Goal: Find specific page/section: Find specific page/section

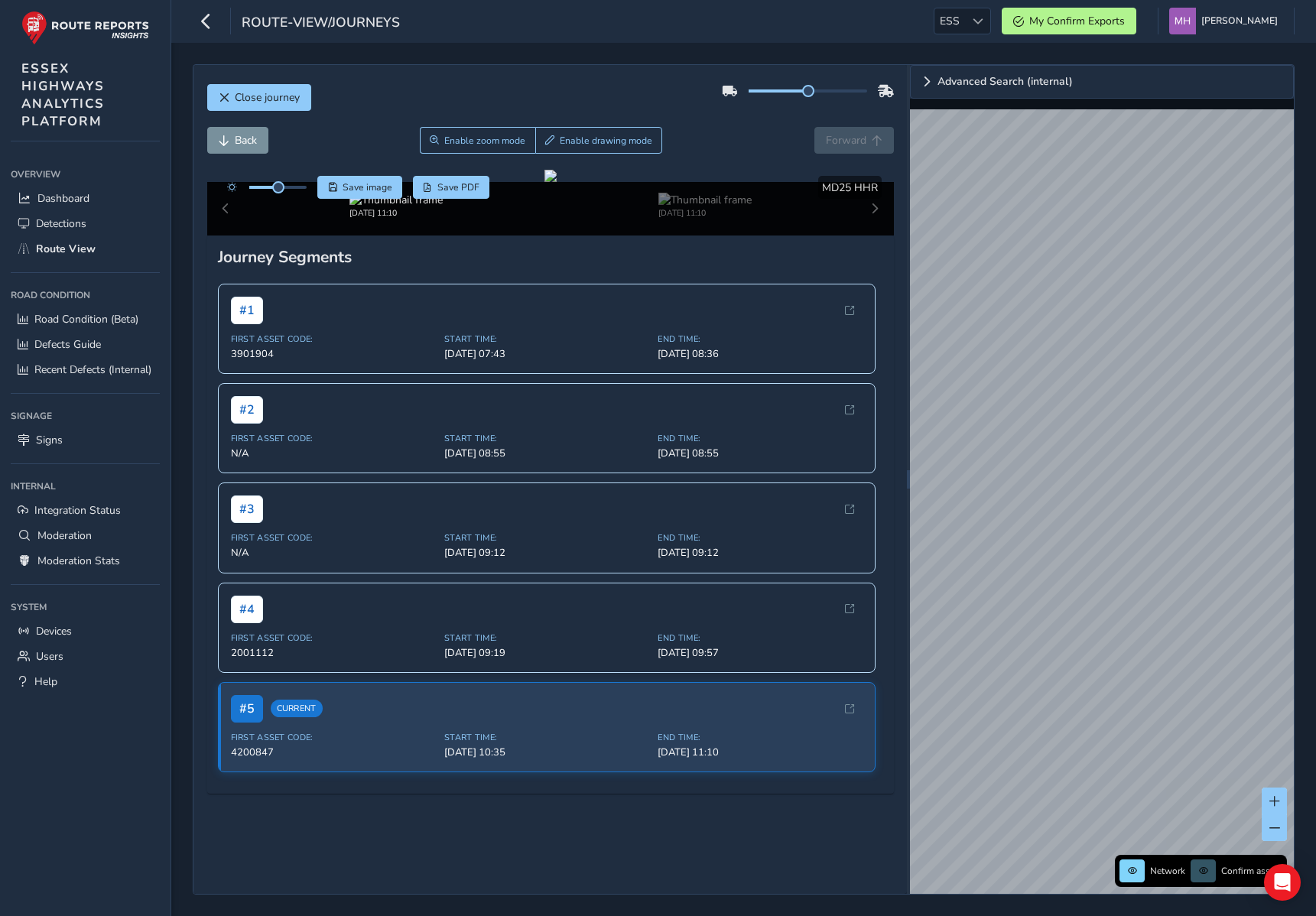
scroll to position [209, 0]
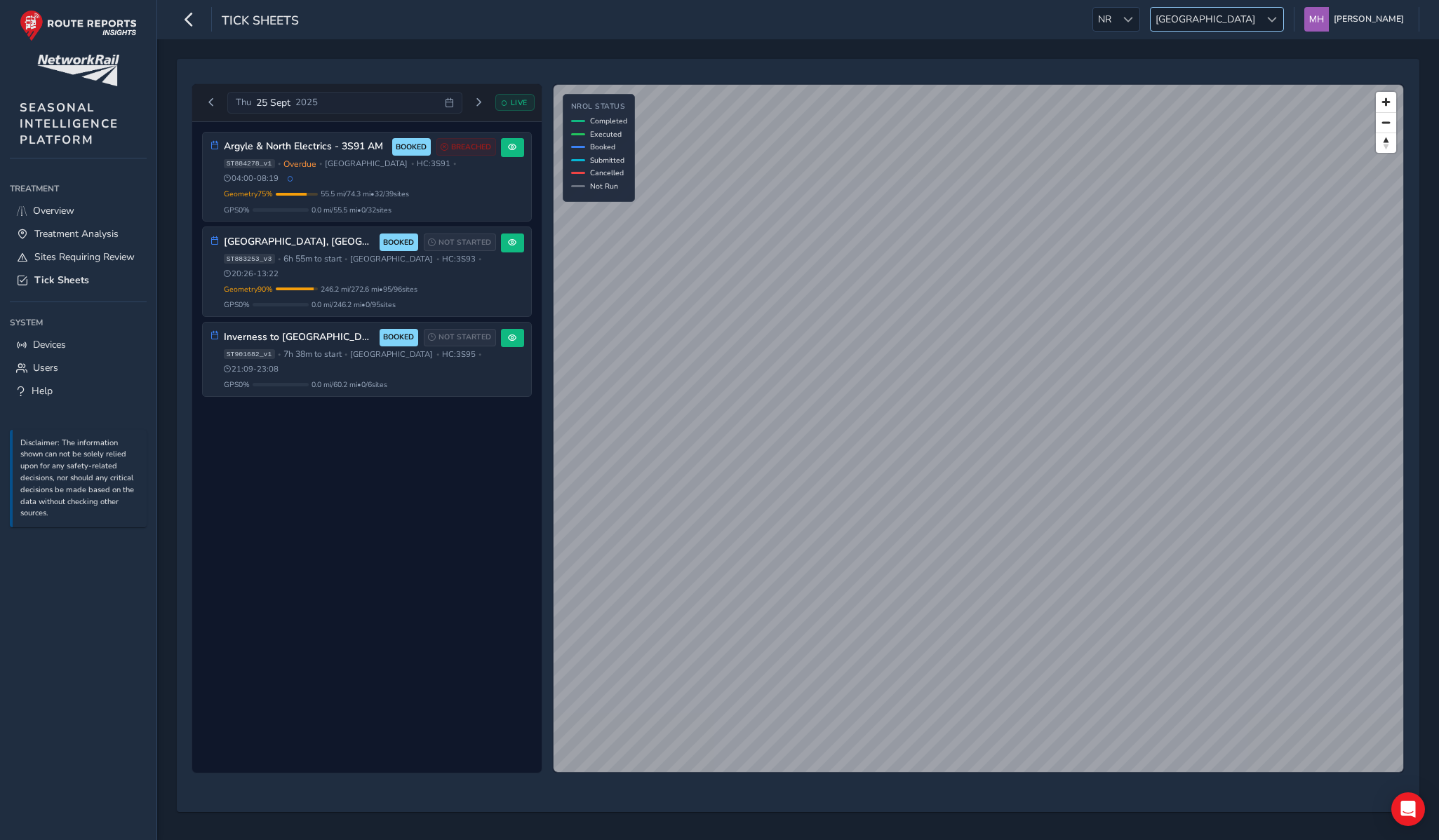
click at [1274, 26] on div at bounding box center [1272, 20] width 23 height 23
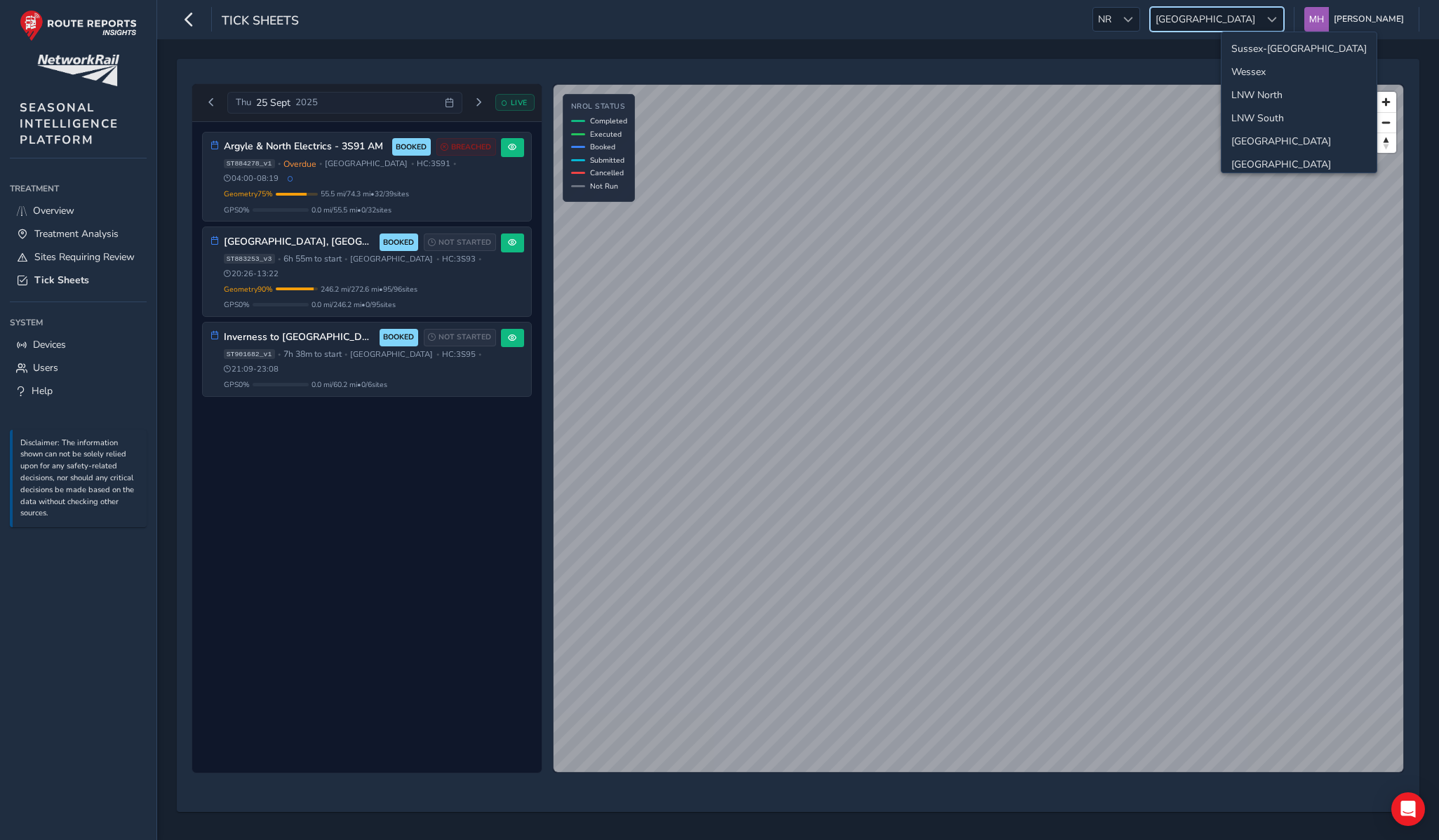
scroll to position [50, 0]
click at [1266, 134] on li "Western" at bounding box center [1299, 138] width 155 height 23
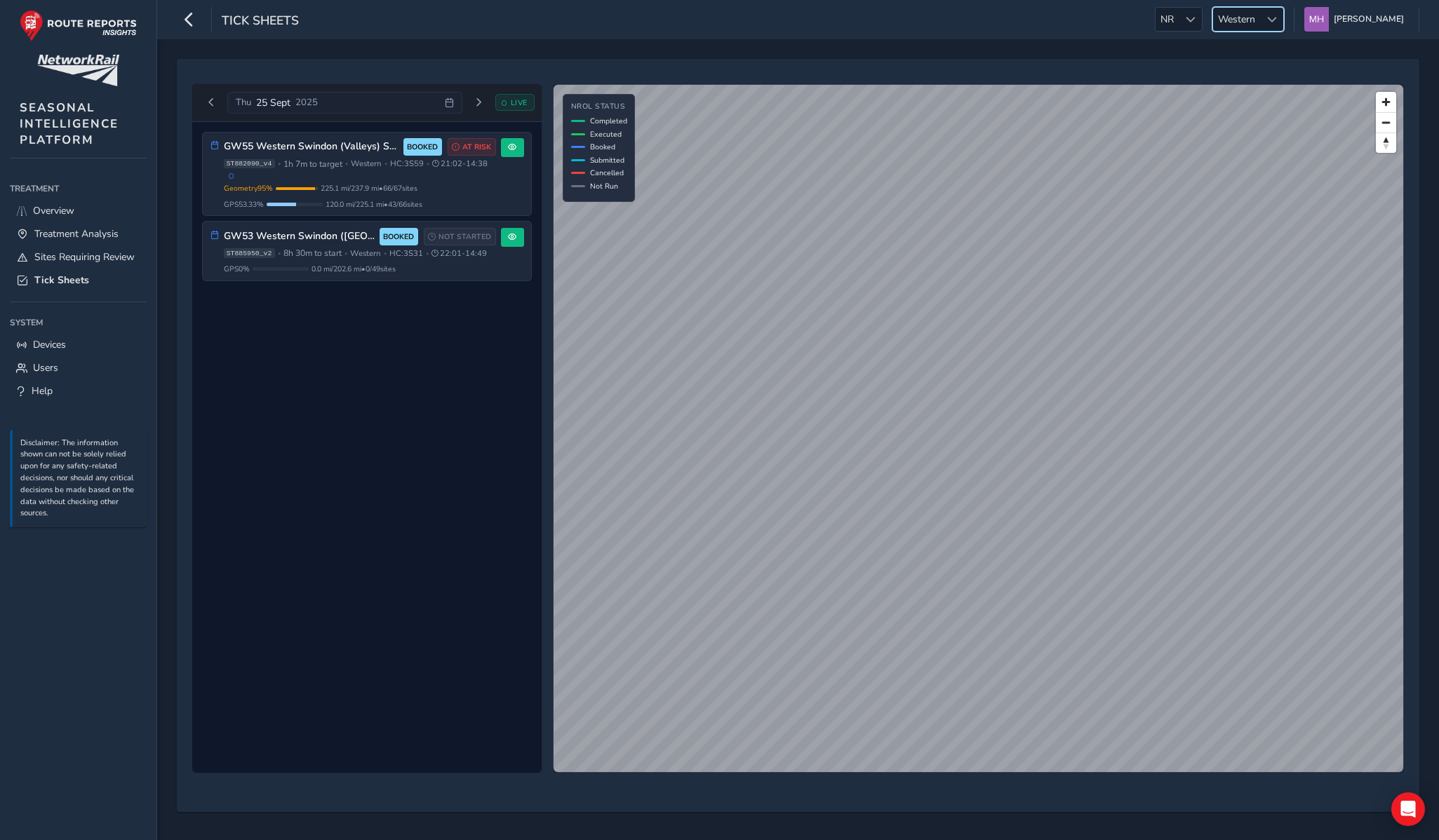
click at [425, 25] on div "Tick Sheets NR NR Western Western Mikko Haavisto Colour Scheme: Dark Dim Light …" at bounding box center [799, 20] width 1282 height 39
click at [358, 60] on div "Thu 25 Sept 2025 LIVE GW55 Western Swindon (Valleys) Shakedown Circuit BOOKED A…" at bounding box center [798, 435] width 1242 height 753
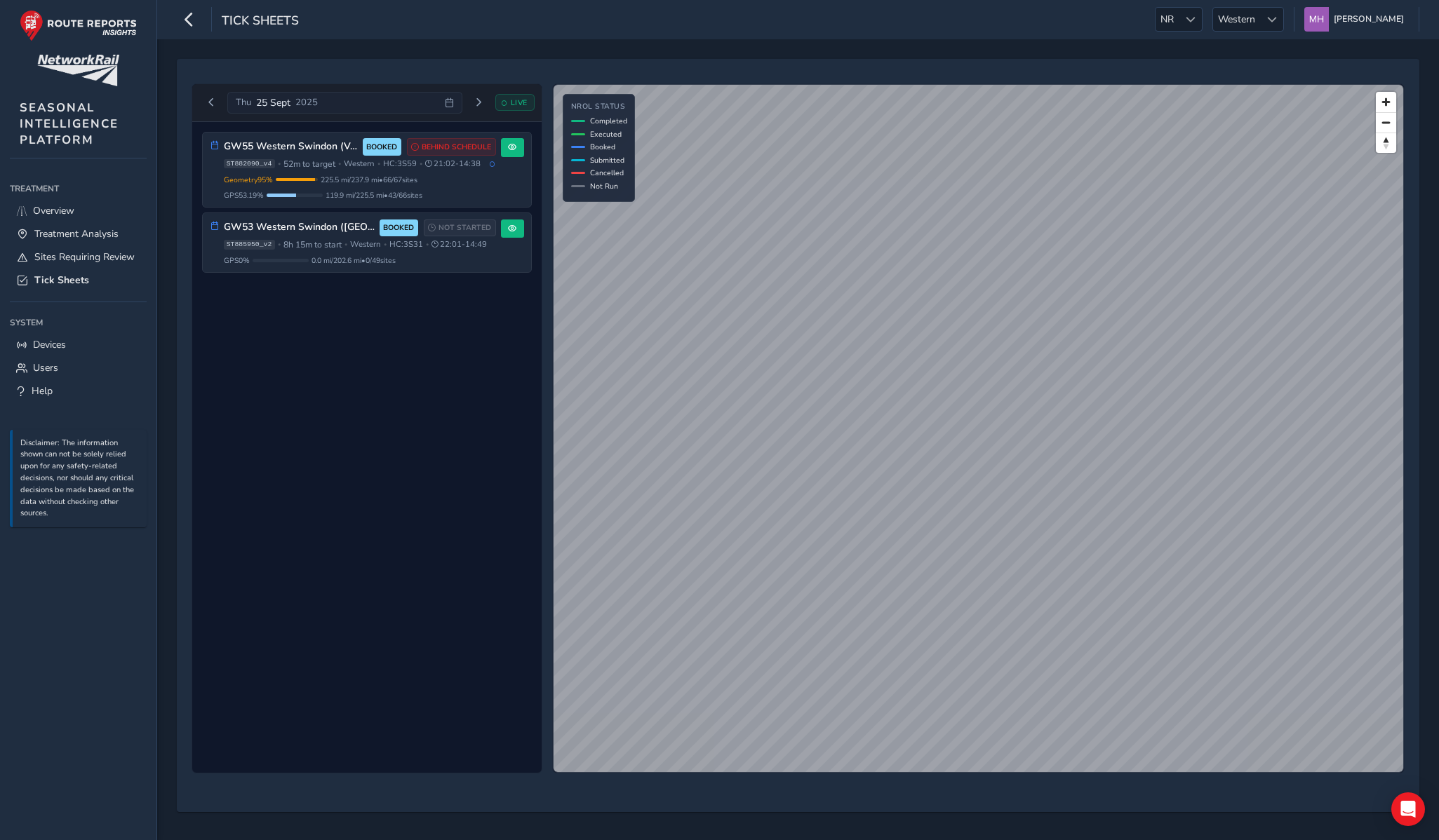
click at [211, 92] on div "Thu 25 Sept 2025 LIVE" at bounding box center [367, 102] width 334 height 22
click at [211, 102] on span "Previous day" at bounding box center [211, 101] width 8 height 8
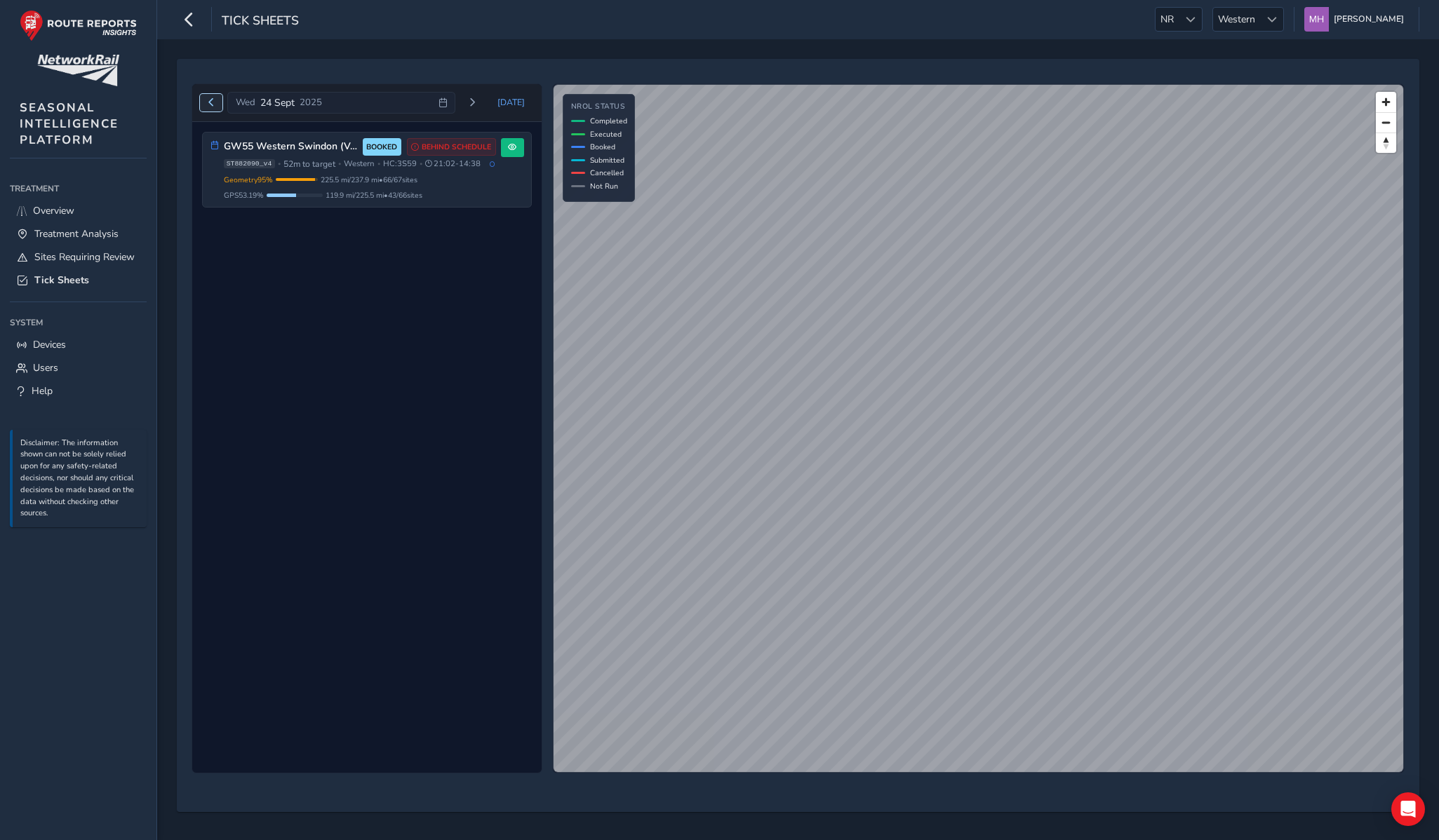
click at [211, 102] on span "Previous day" at bounding box center [211, 101] width 8 height 8
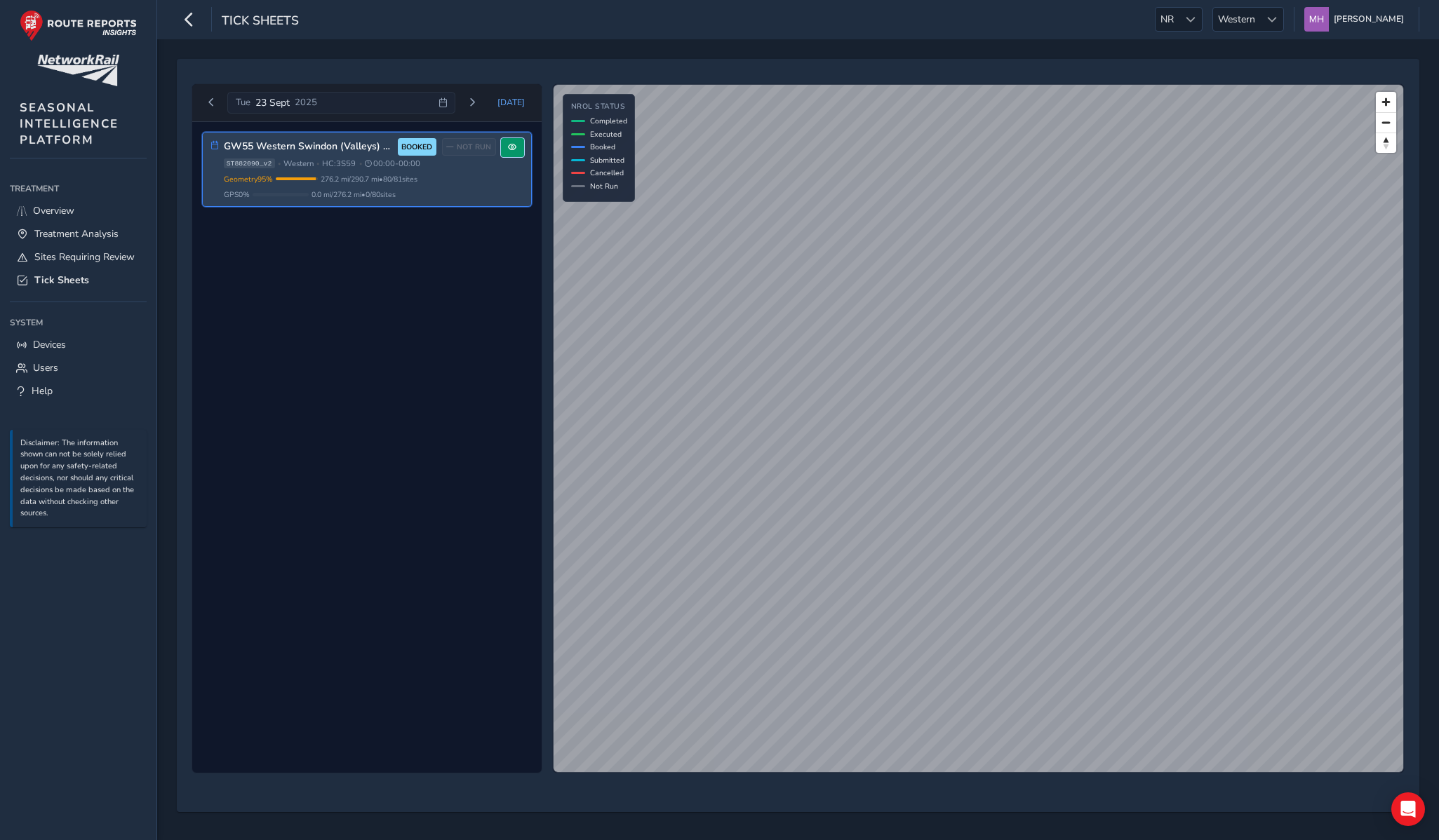
click at [517, 156] on button at bounding box center [512, 147] width 23 height 19
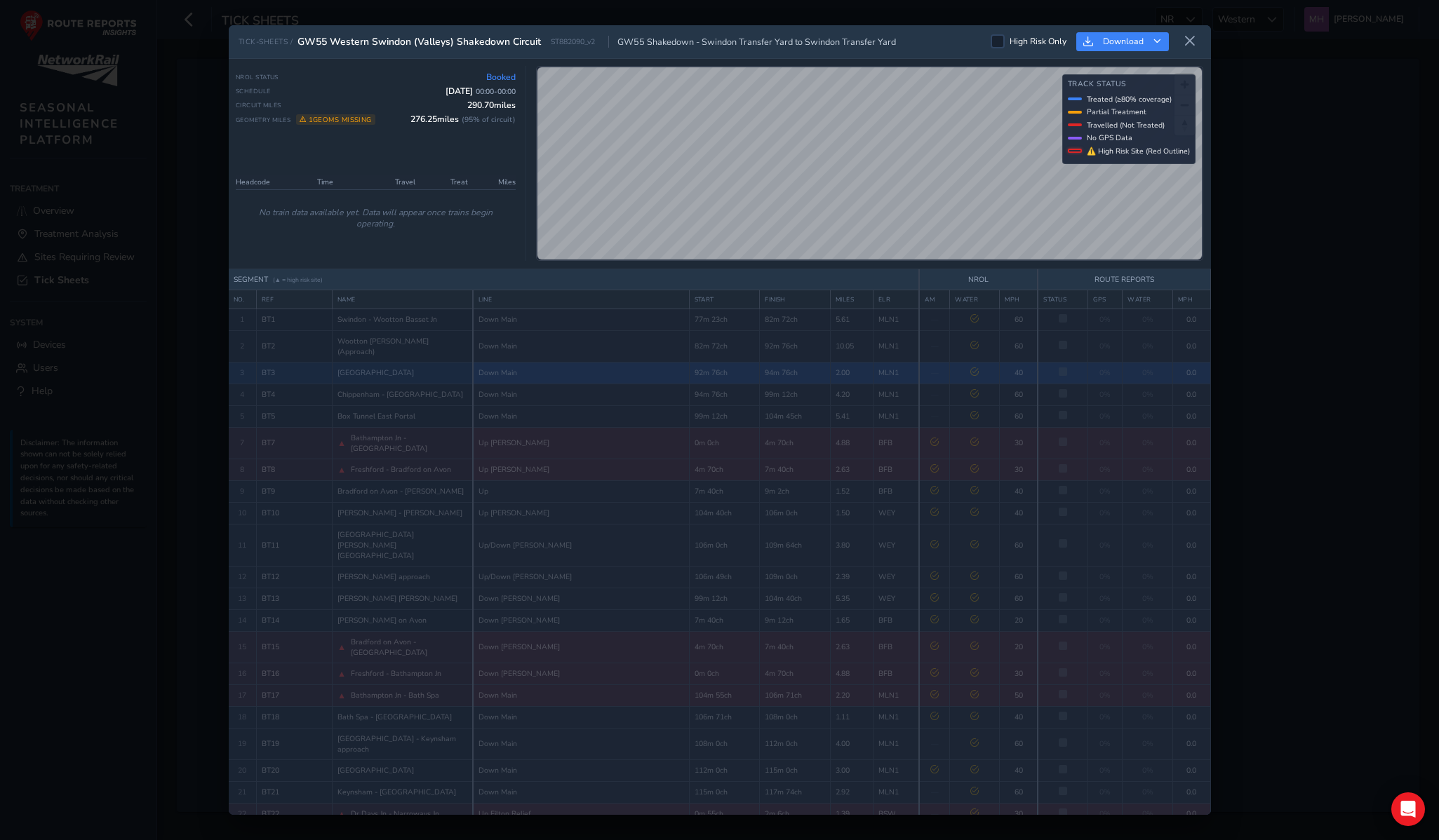
scroll to position [2, 0]
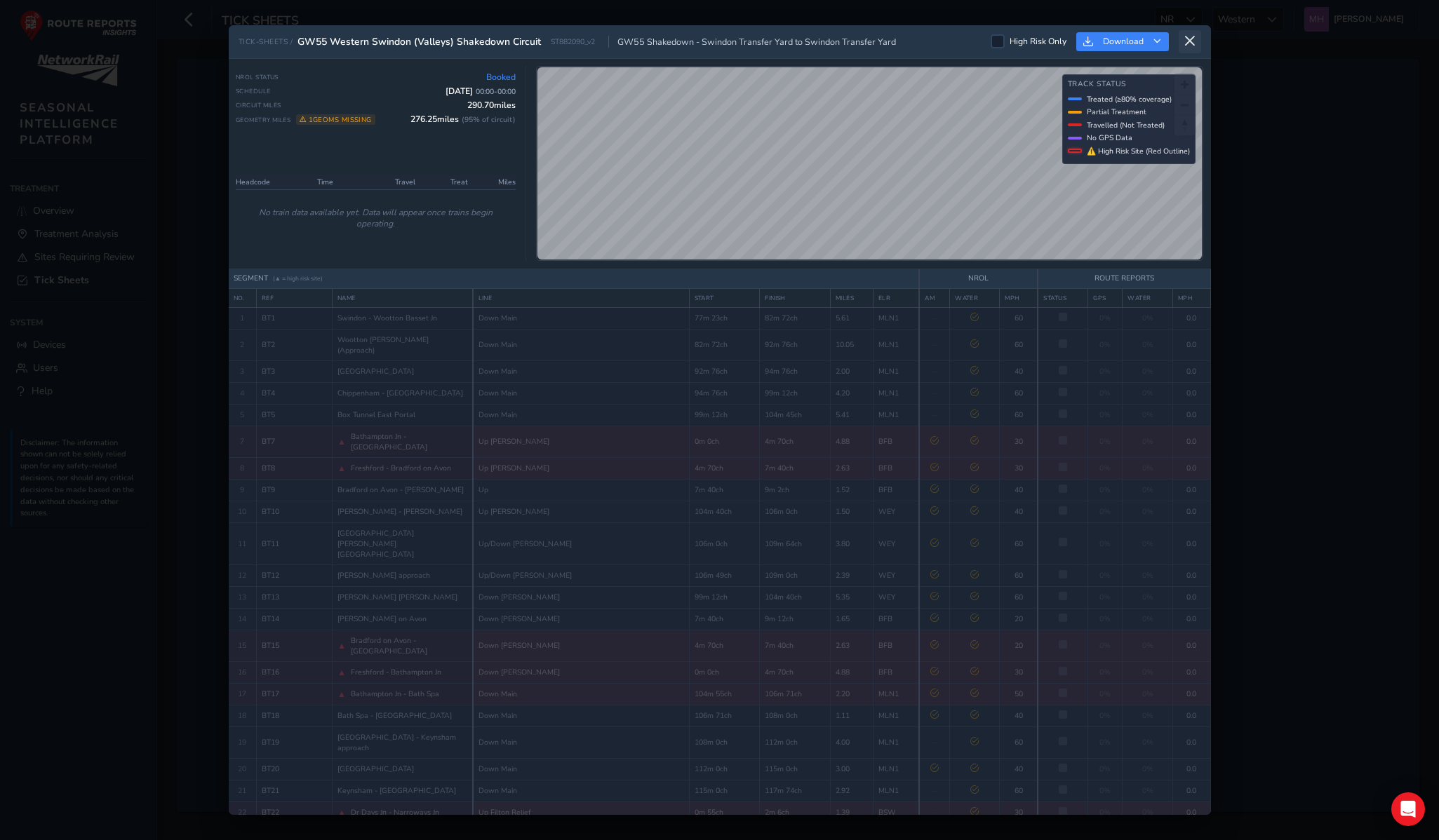
click at [1194, 44] on icon at bounding box center [1190, 41] width 12 height 12
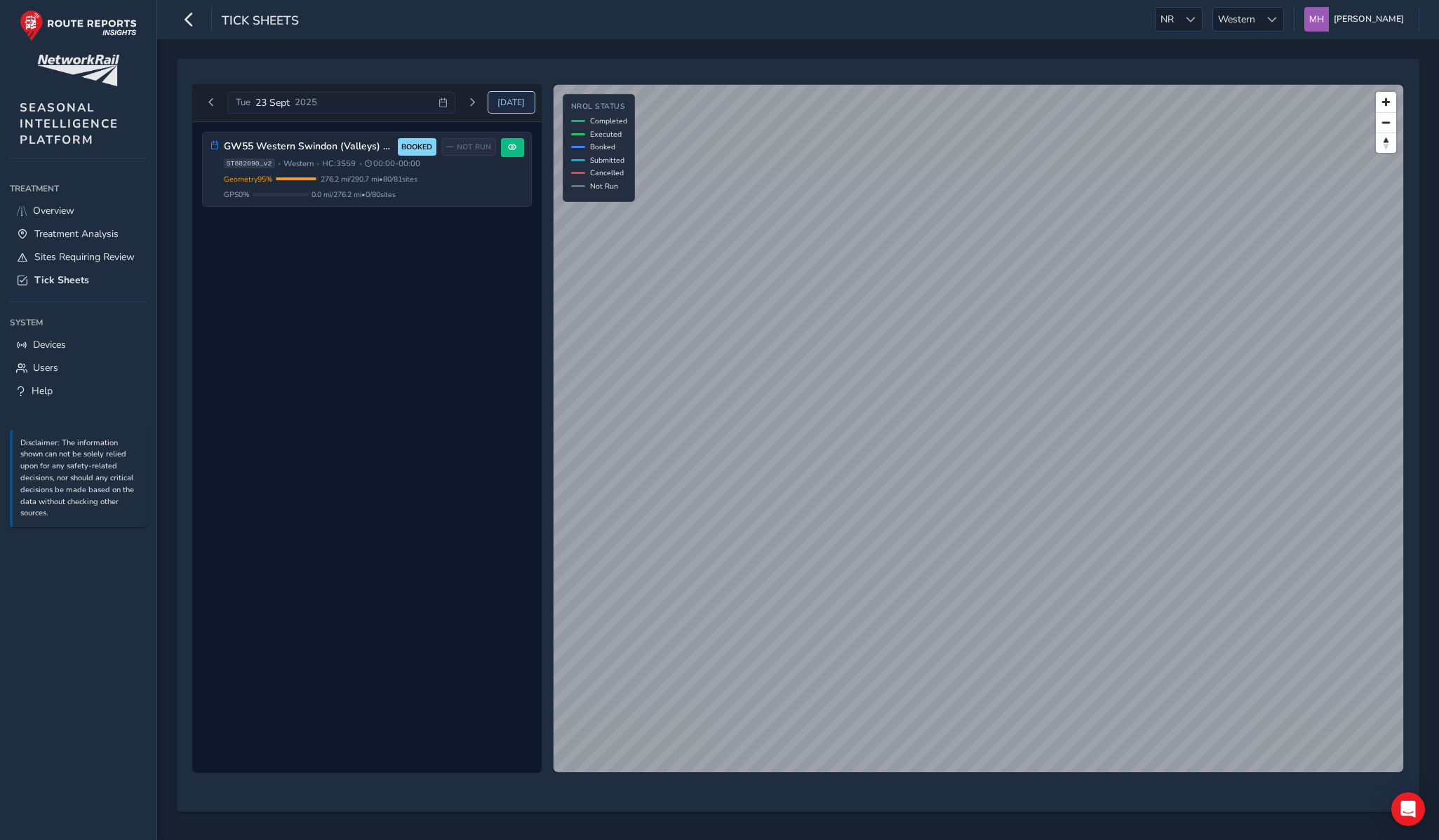
click at [520, 101] on span "Today" at bounding box center [510, 102] width 28 height 12
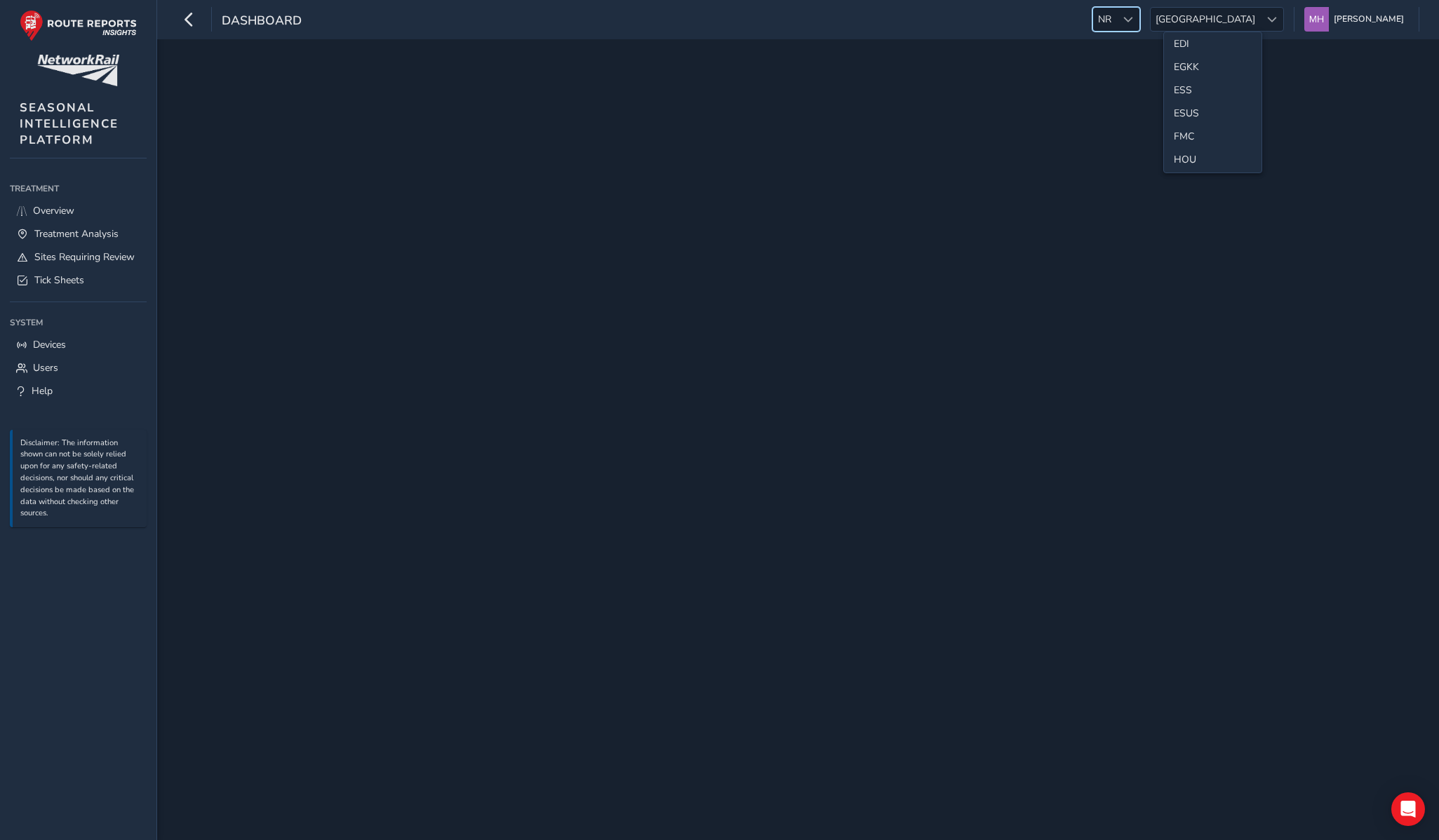
scroll to position [180, 0]
click at [1195, 96] on li "ESS" at bounding box center [1213, 100] width 98 height 23
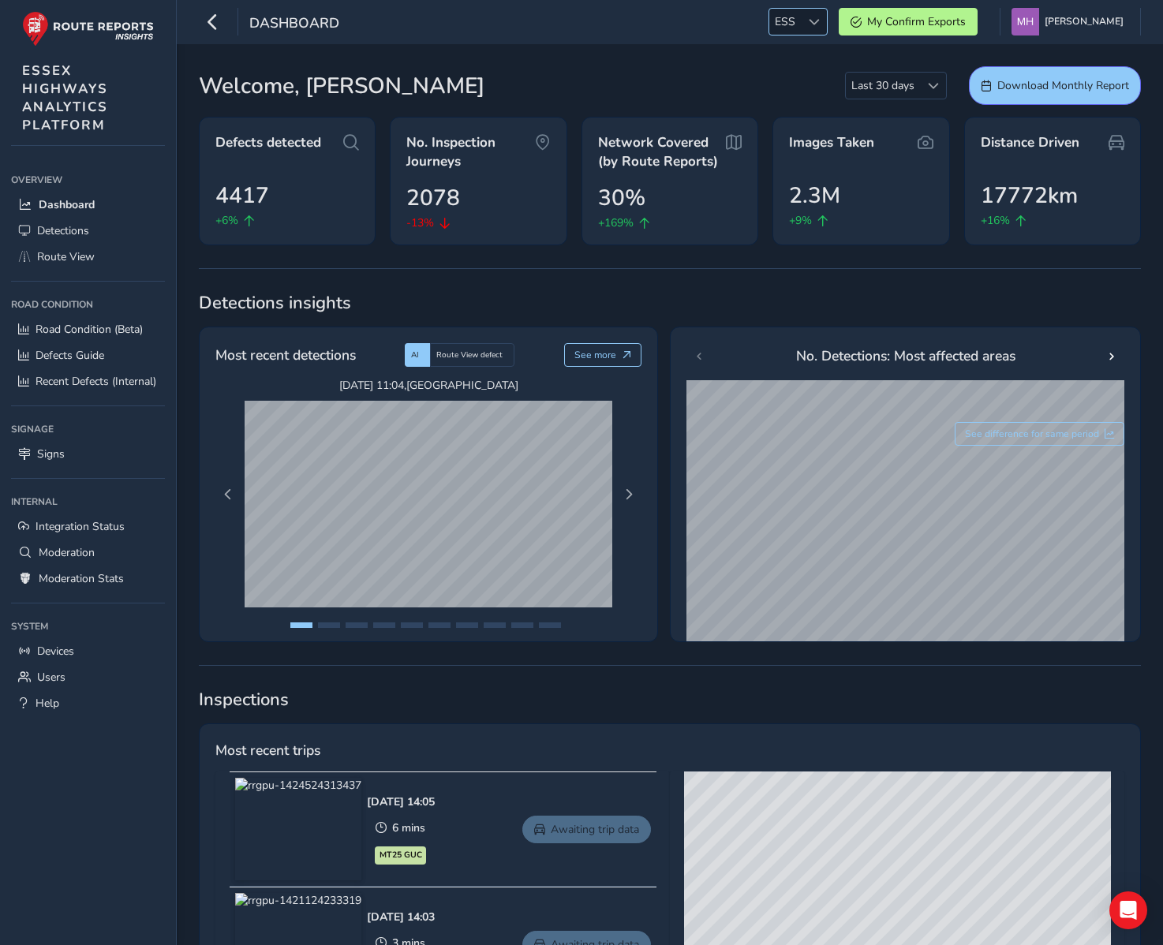
click at [790, 24] on span "ESS" at bounding box center [785, 22] width 32 height 26
click at [804, 84] on li "NR" at bounding box center [837, 83] width 110 height 26
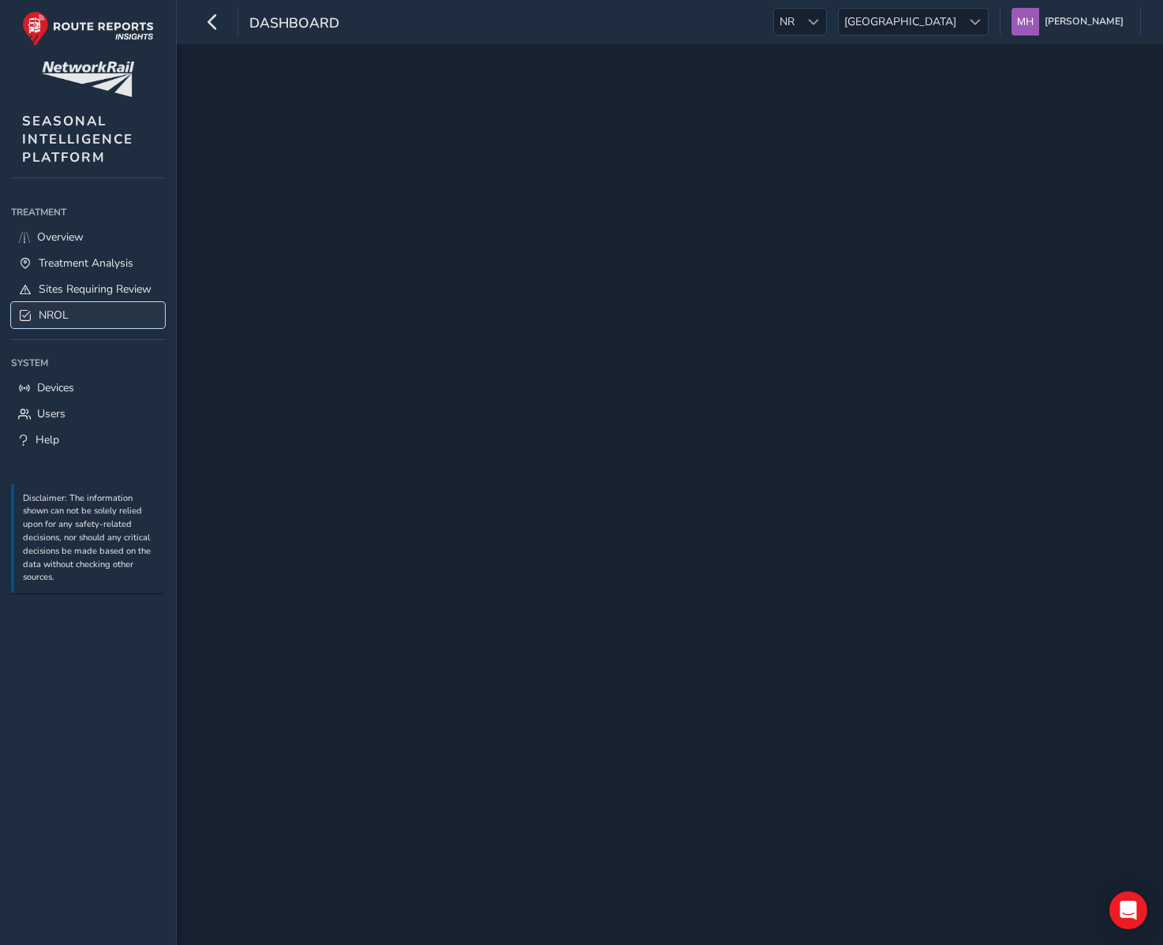
click at [52, 318] on span "NROL" at bounding box center [54, 315] width 30 height 15
click at [54, 318] on span "NROL" at bounding box center [54, 315] width 30 height 15
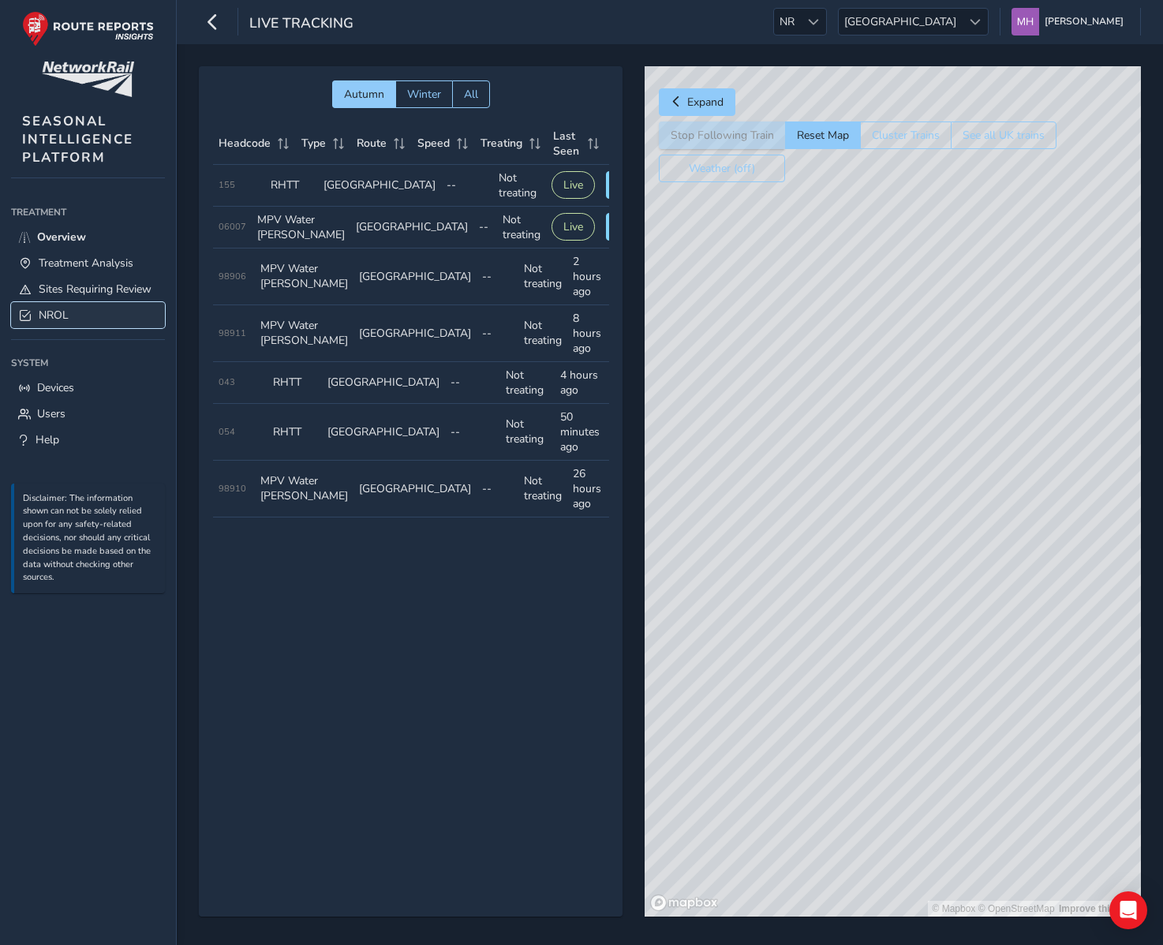
click at [55, 314] on span "NROL" at bounding box center [54, 315] width 30 height 15
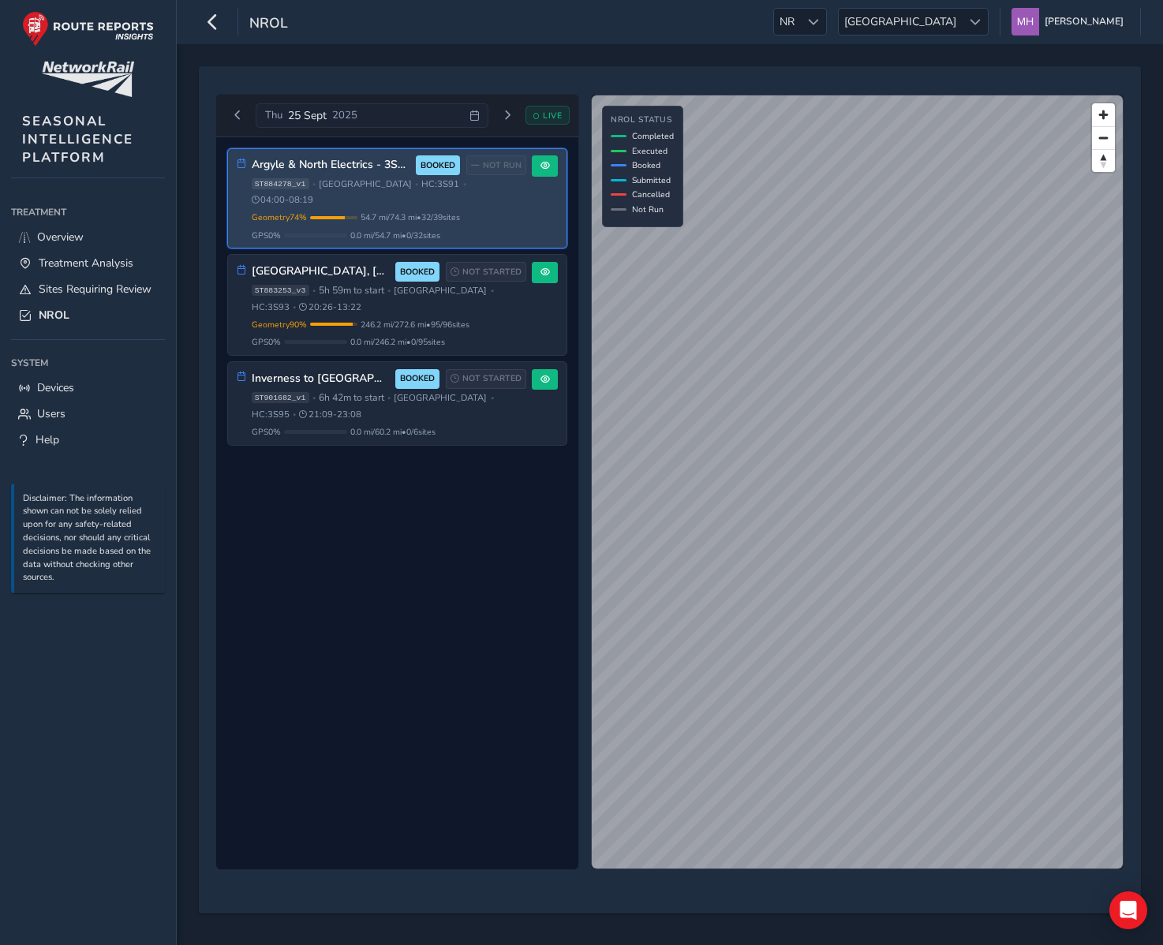
click at [564, 173] on div "Argyle & North Electrics - 3S91 AM BOOKED NOT RUN ST884278_v1 • [GEOGRAPHIC_DAT…" at bounding box center [397, 198] width 338 height 99
click at [533, 172] on button at bounding box center [545, 165] width 26 height 21
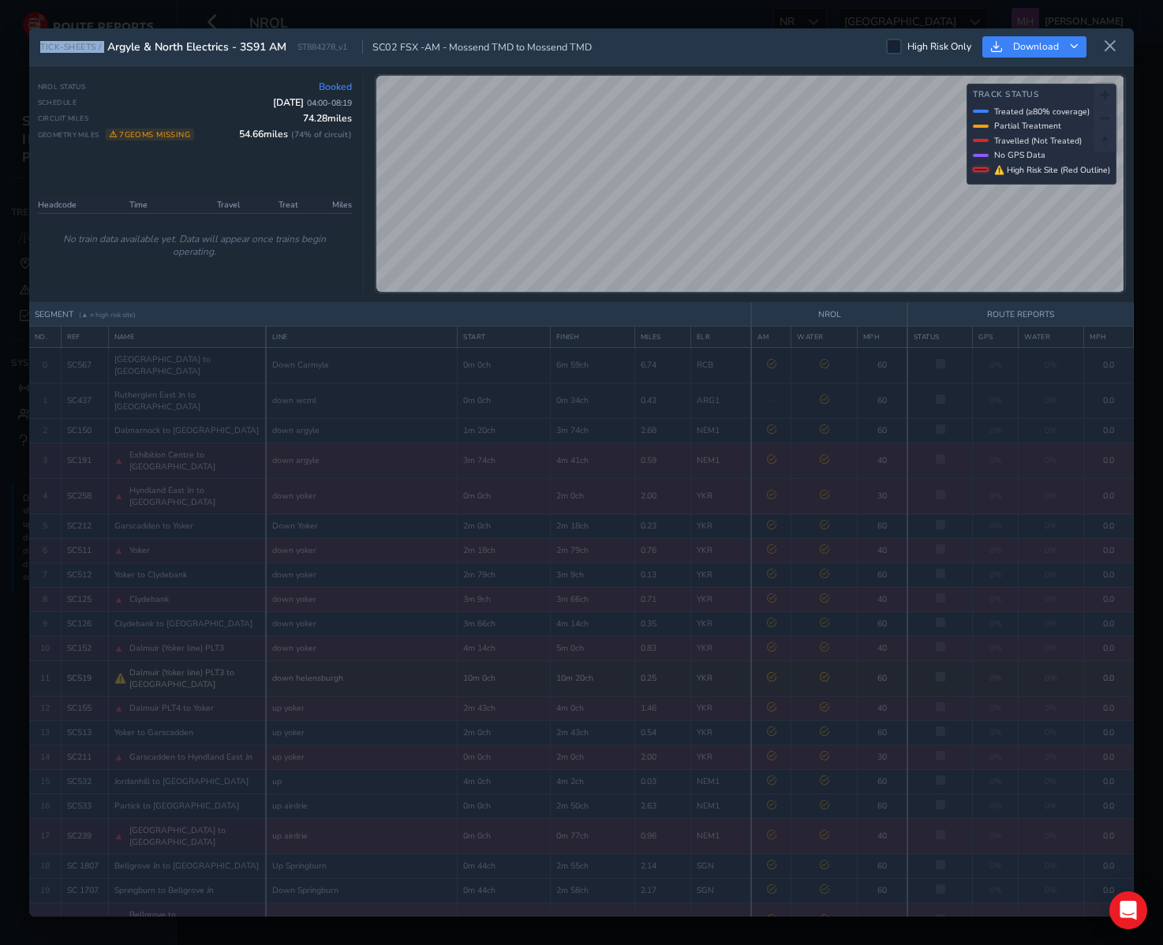
drag, startPoint x: 41, startPoint y: 47, endPoint x: 107, endPoint y: 48, distance: 65.5
click at [107, 48] on div "TICK-SHEETS / Argyle & North Electrics - 3S91 AM ST884278_v1 SC02 FSX -AM - Mos…" at bounding box center [316, 46] width 552 height 15
click at [77, 49] on span "TICK-SHEETS /" at bounding box center [71, 47] width 62 height 12
click at [1116, 50] on icon at bounding box center [1110, 46] width 14 height 14
